Goal: Information Seeking & Learning: Find specific fact

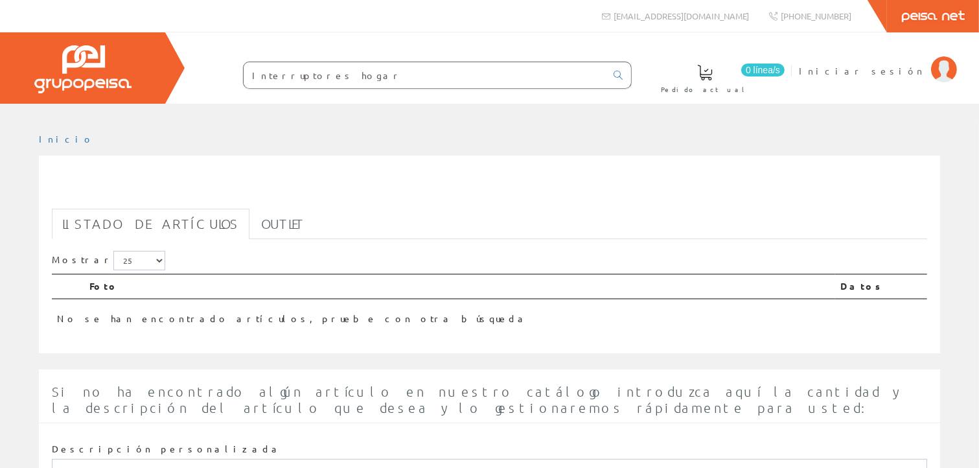
click at [346, 76] on input "Interruptores hogar" at bounding box center [425, 75] width 362 height 26
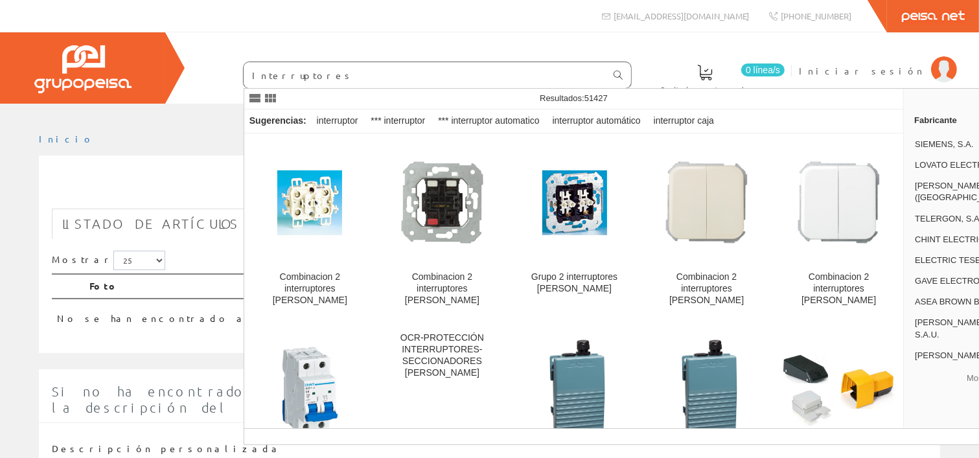
click at [621, 71] on icon at bounding box center [618, 75] width 9 height 9
click at [620, 71] on icon at bounding box center [618, 75] width 9 height 9
click at [682, 119] on div "interruptor caja" at bounding box center [684, 120] width 71 height 23
type input "interruptor caja"
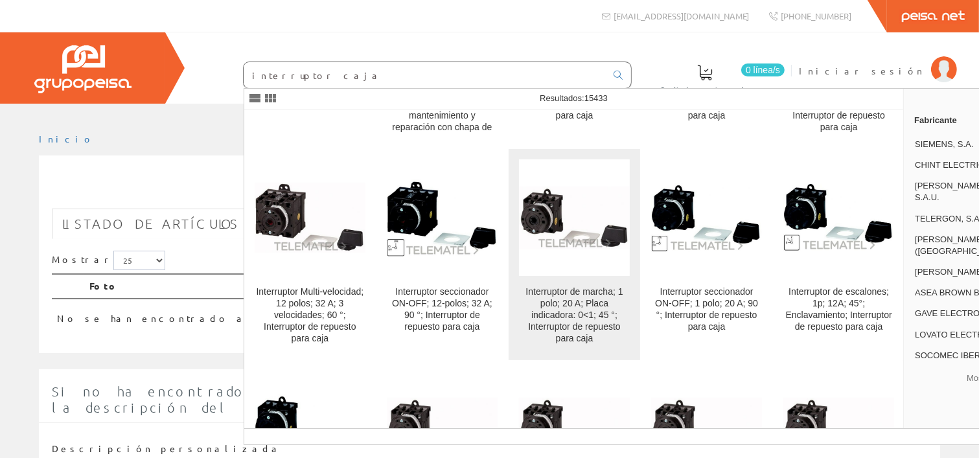
scroll to position [492, 0]
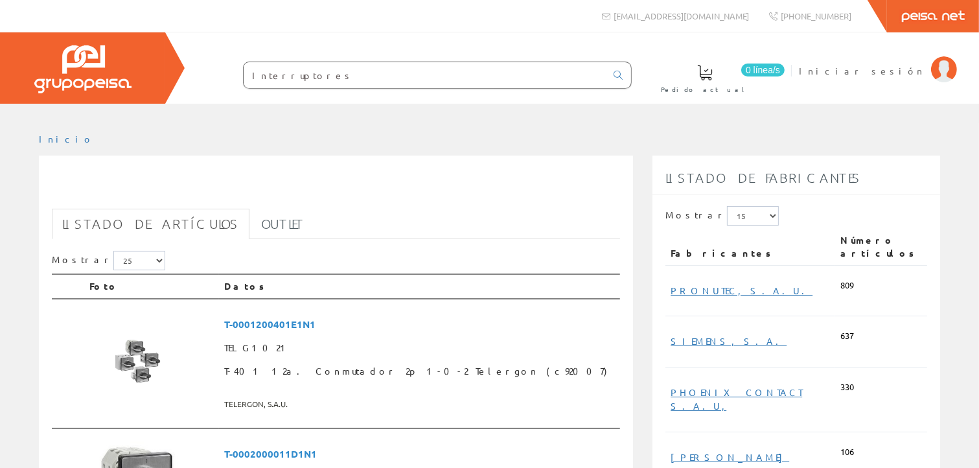
click at [331, 72] on input "Interruptores" at bounding box center [425, 75] width 362 height 26
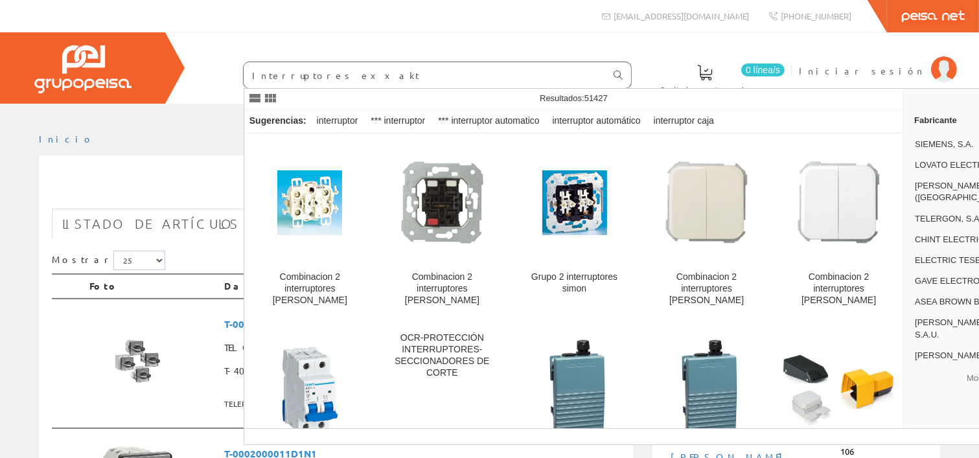
type input "Interruptores exxakt"
click at [612, 71] on link at bounding box center [618, 75] width 26 height 22
